Goal: Task Accomplishment & Management: Manage account settings

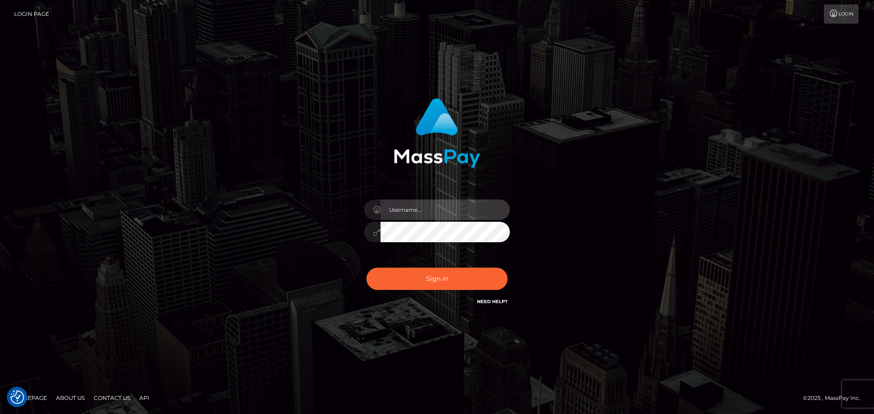
click at [477, 213] on input "text" at bounding box center [444, 210] width 129 height 20
type input "dawson.throne"
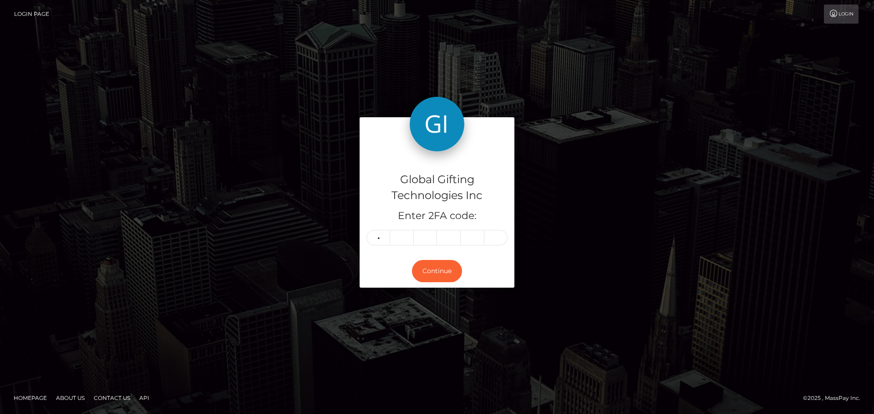
type input "2"
type input "8"
type input "4"
type input "6"
type input "3"
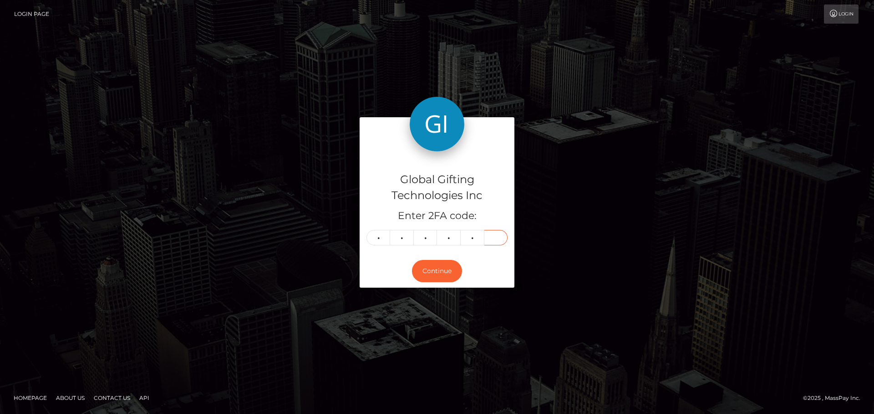
type input "0"
type input "1"
type input "8"
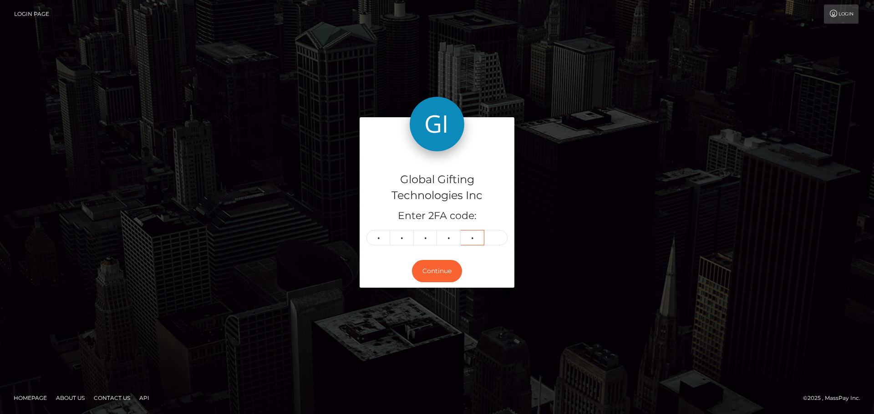
type input "4"
type input "9"
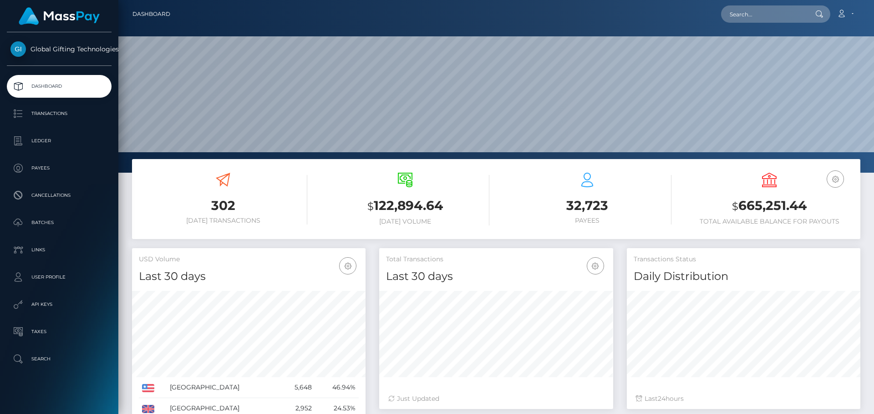
scroll to position [162, 234]
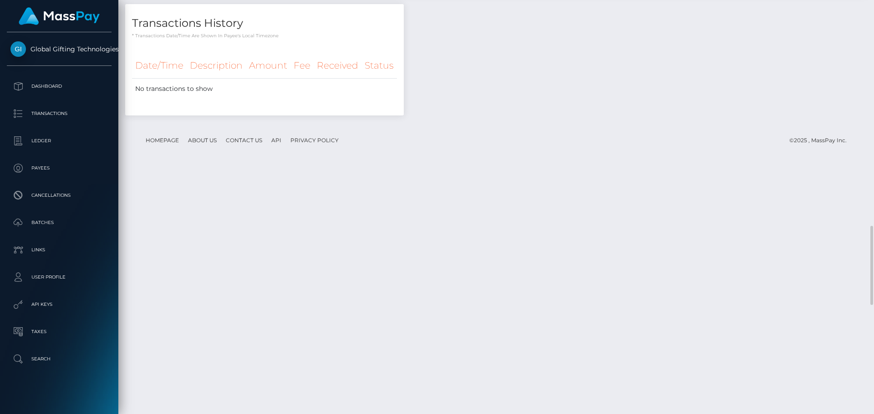
scroll to position [1001, 0]
